Goal: Transaction & Acquisition: Purchase product/service

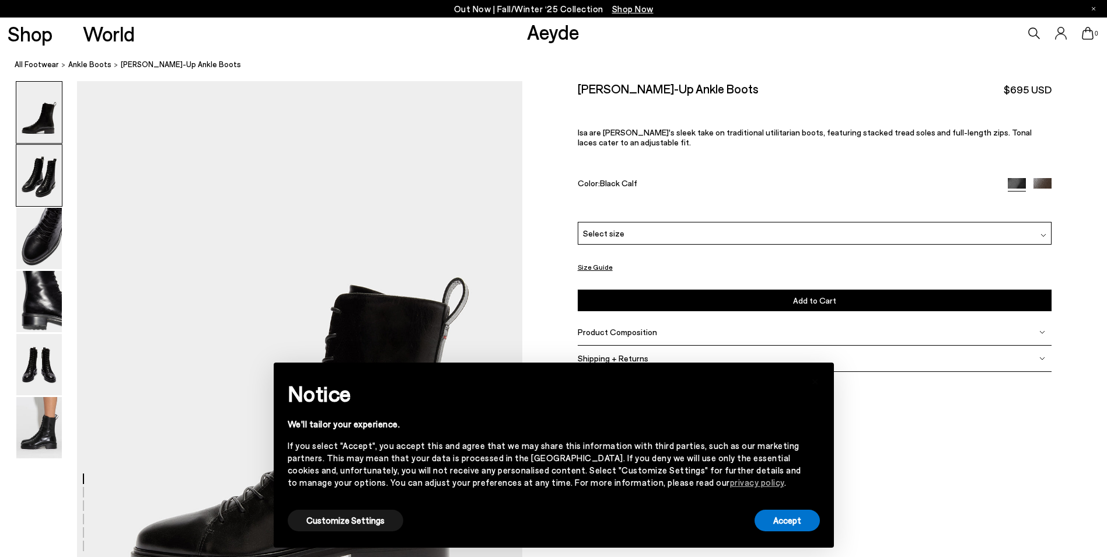
click at [29, 174] on img at bounding box center [39, 175] width 46 height 61
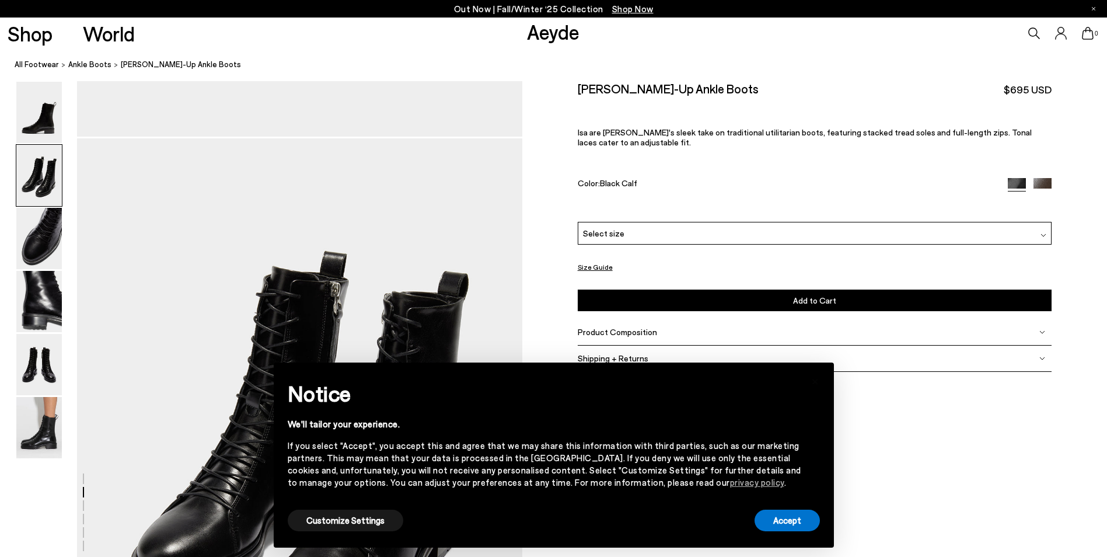
scroll to position [596, 0]
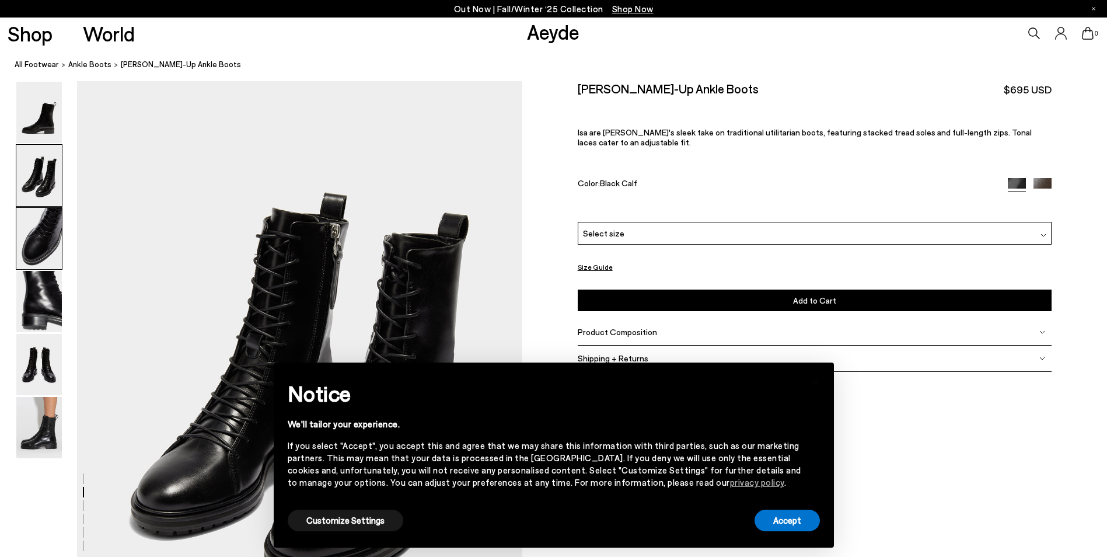
click at [56, 246] on img at bounding box center [39, 238] width 46 height 61
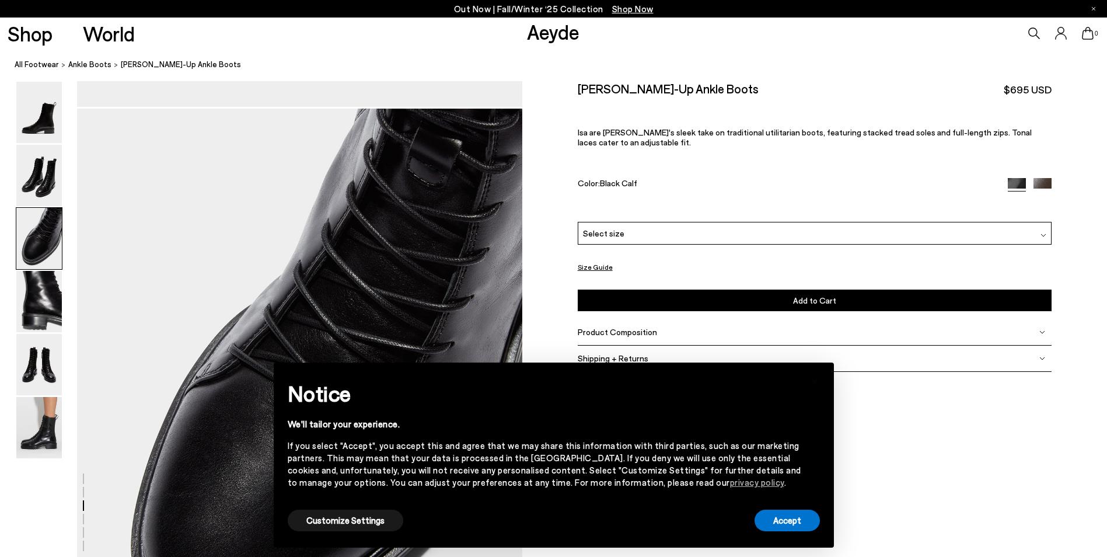
scroll to position [1191, 0]
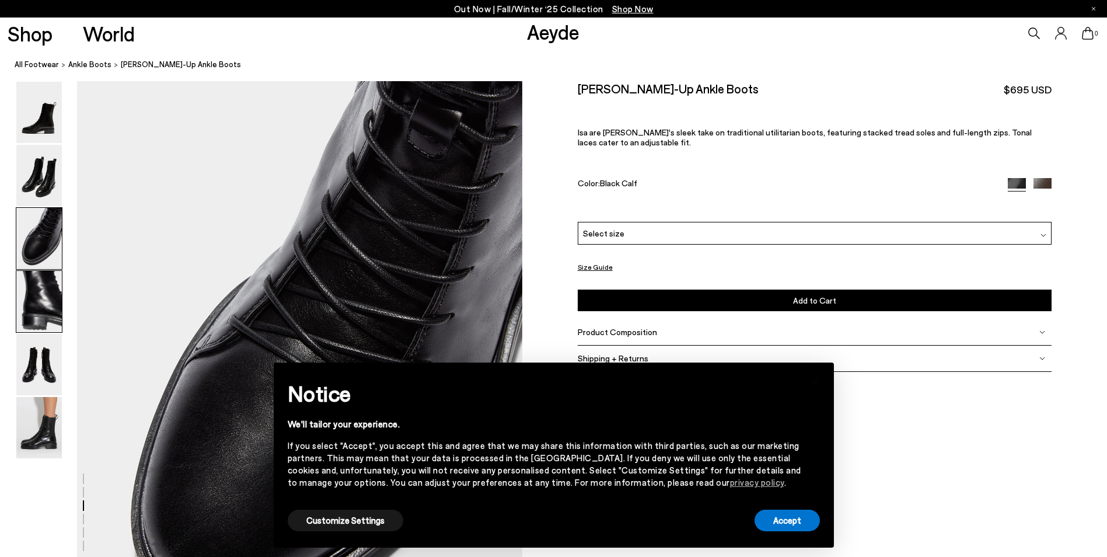
click at [47, 291] on img at bounding box center [39, 301] width 46 height 61
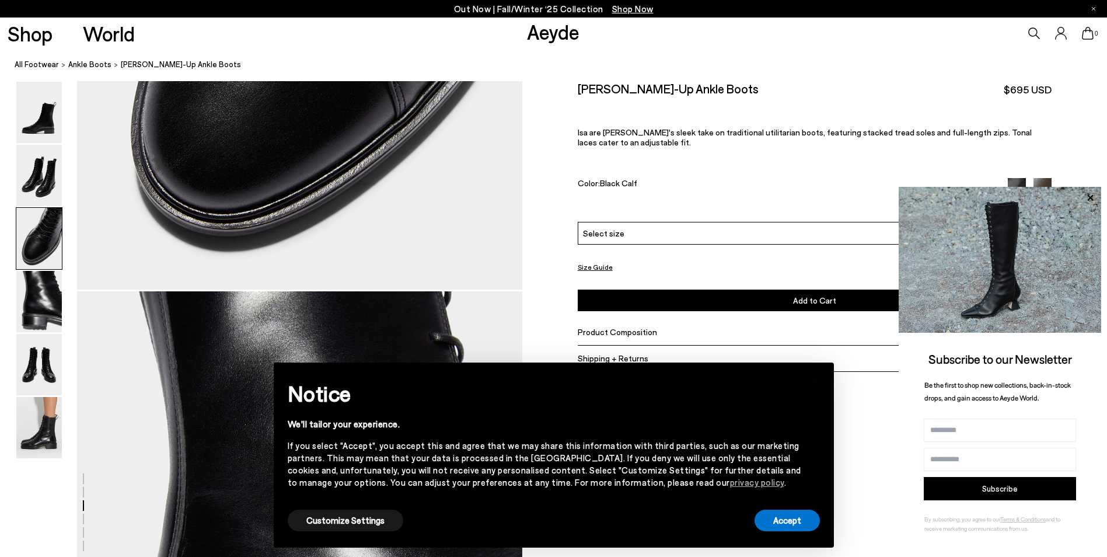
scroll to position [1553, 0]
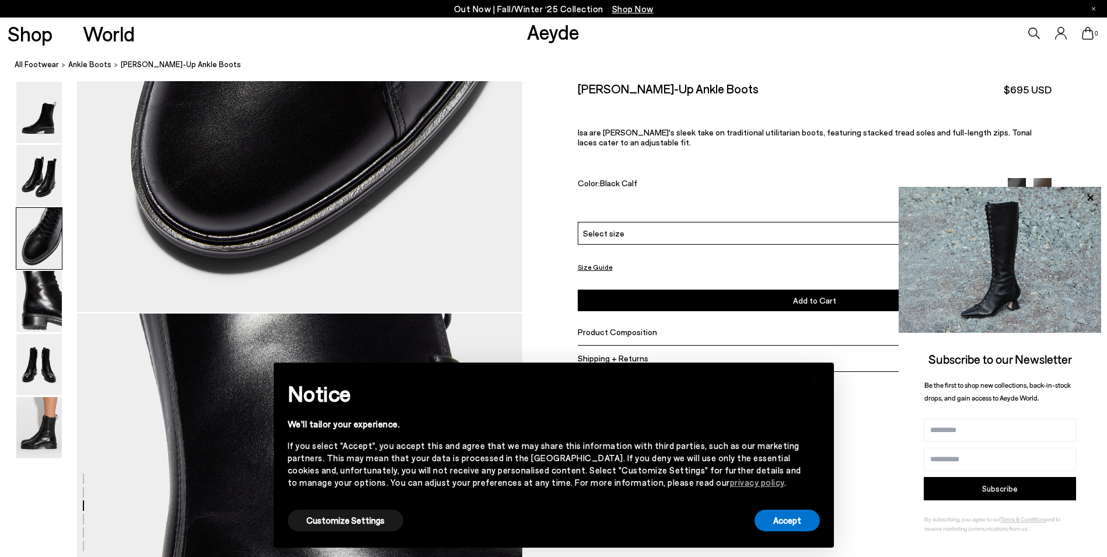
click at [626, 9] on span "Shop Now" at bounding box center [632, 9] width 41 height 11
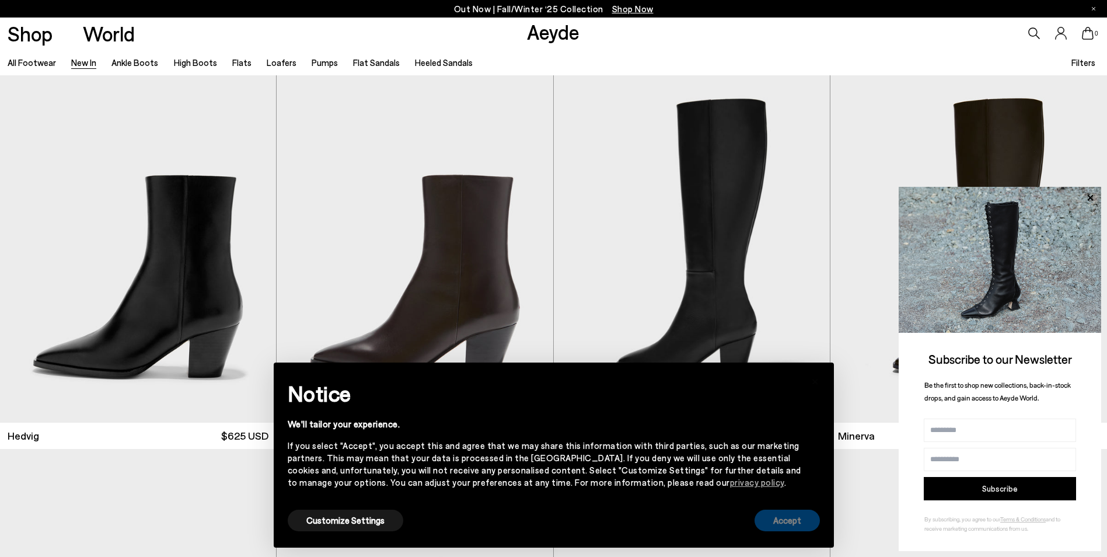
click at [785, 522] on button "Accept" at bounding box center [786, 520] width 65 height 22
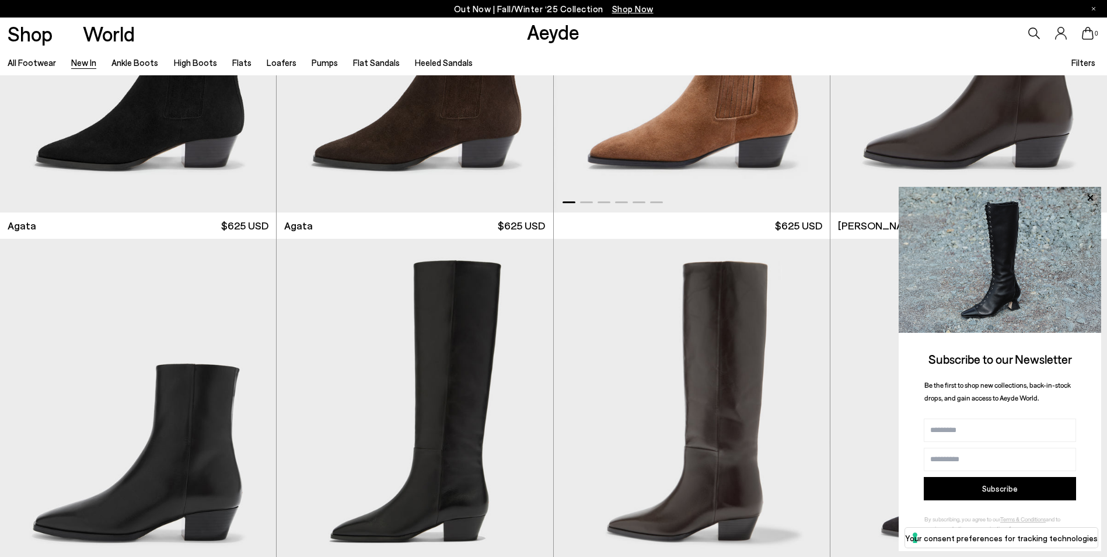
scroll to position [758, 0]
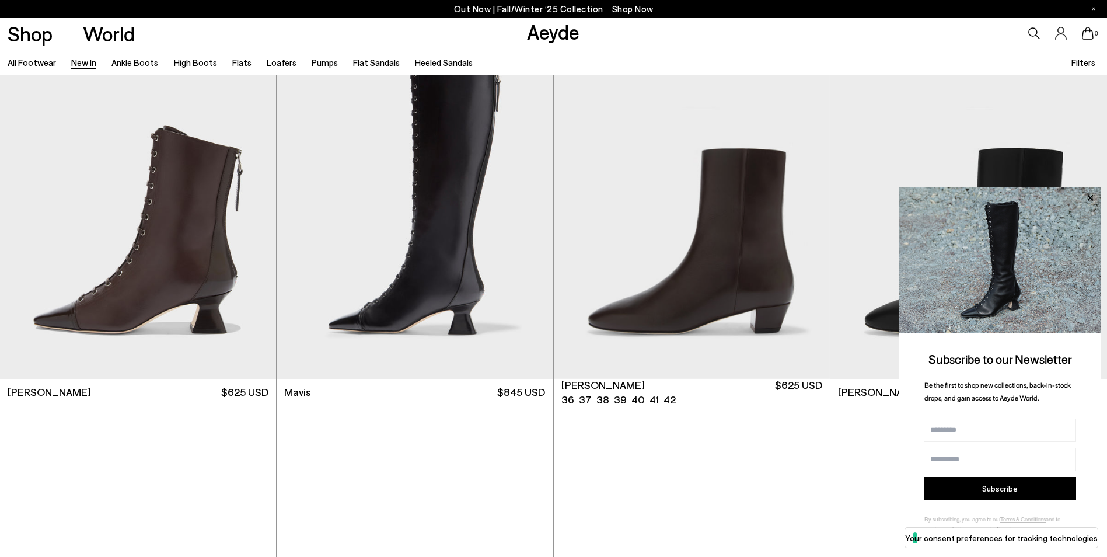
scroll to position [1983, 0]
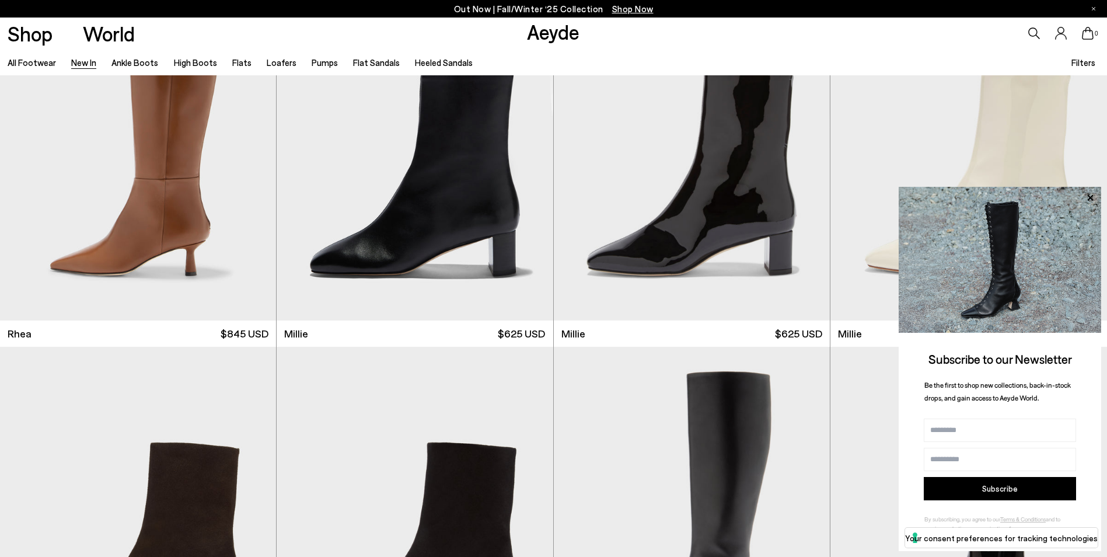
scroll to position [2858, 0]
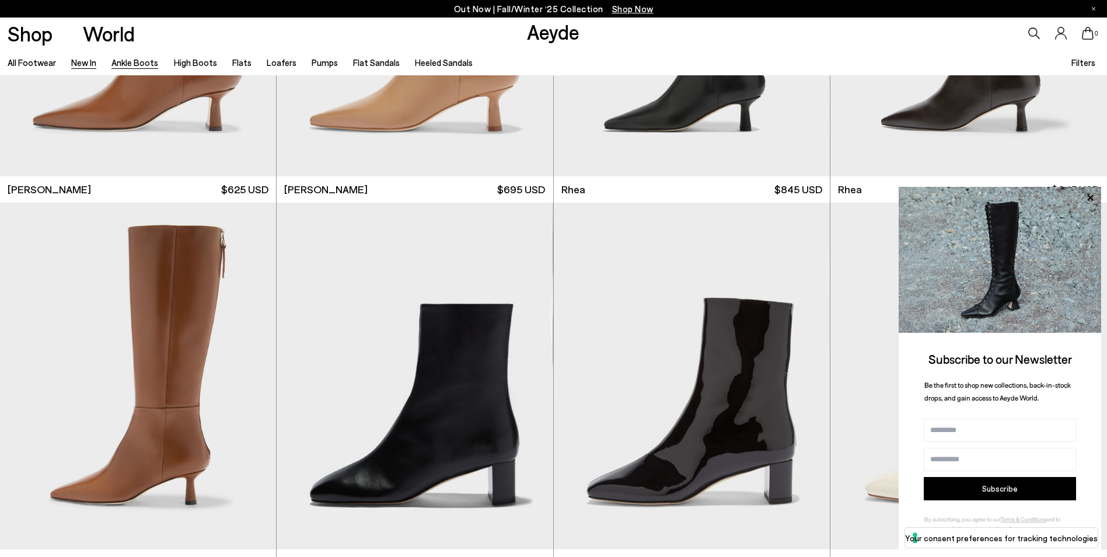
click at [120, 60] on link "Ankle Boots" at bounding box center [134, 62] width 47 height 11
